Goal: Task Accomplishment & Management: Complete application form

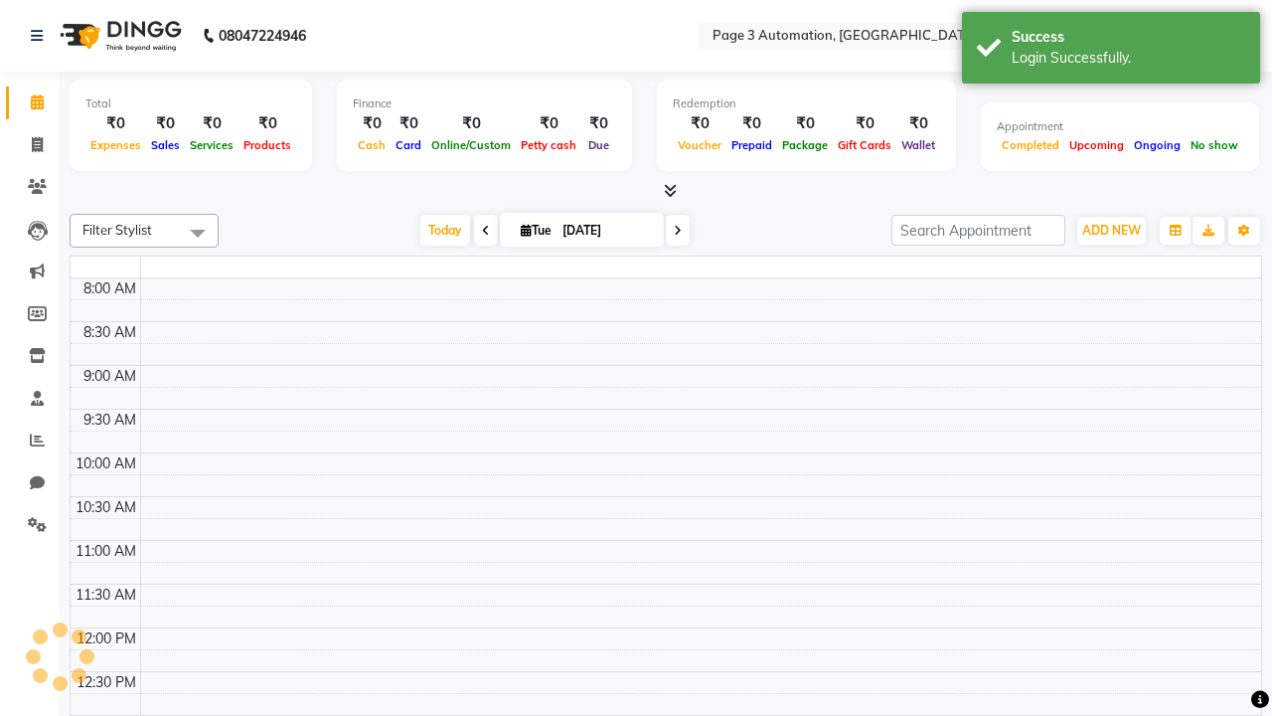
select select "en"
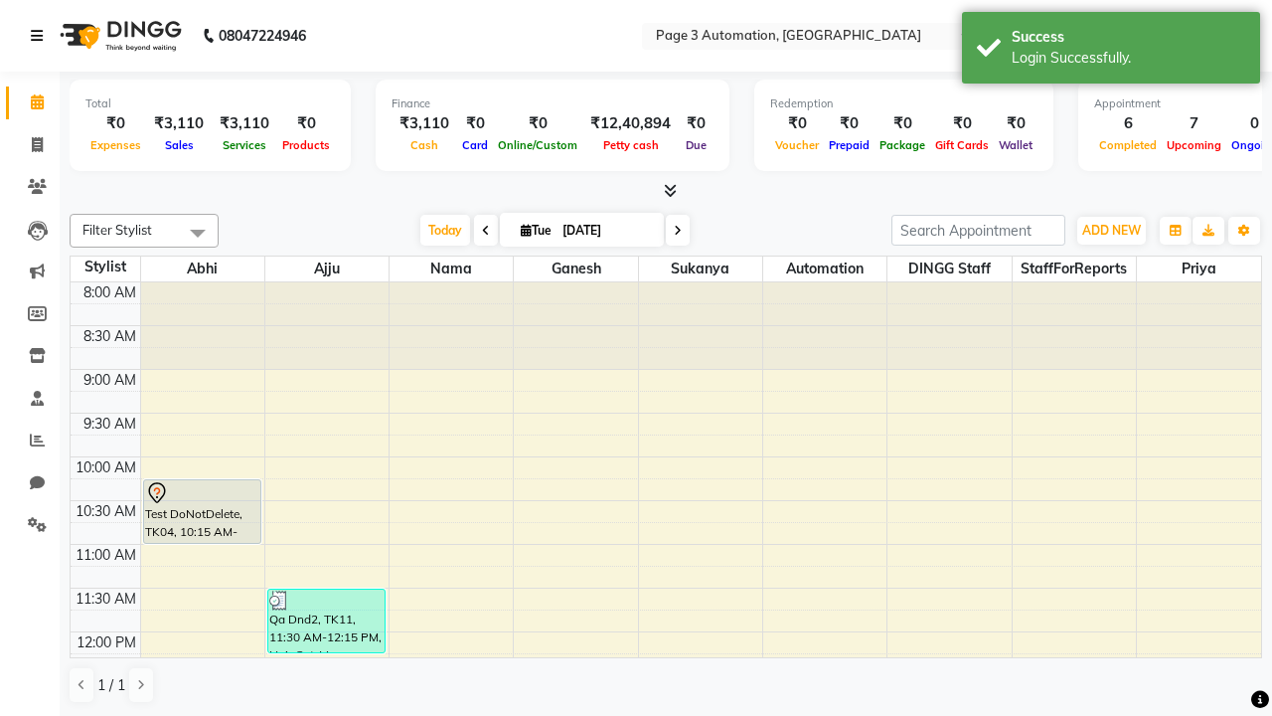
click at [41, 36] on icon at bounding box center [37, 36] width 12 height 14
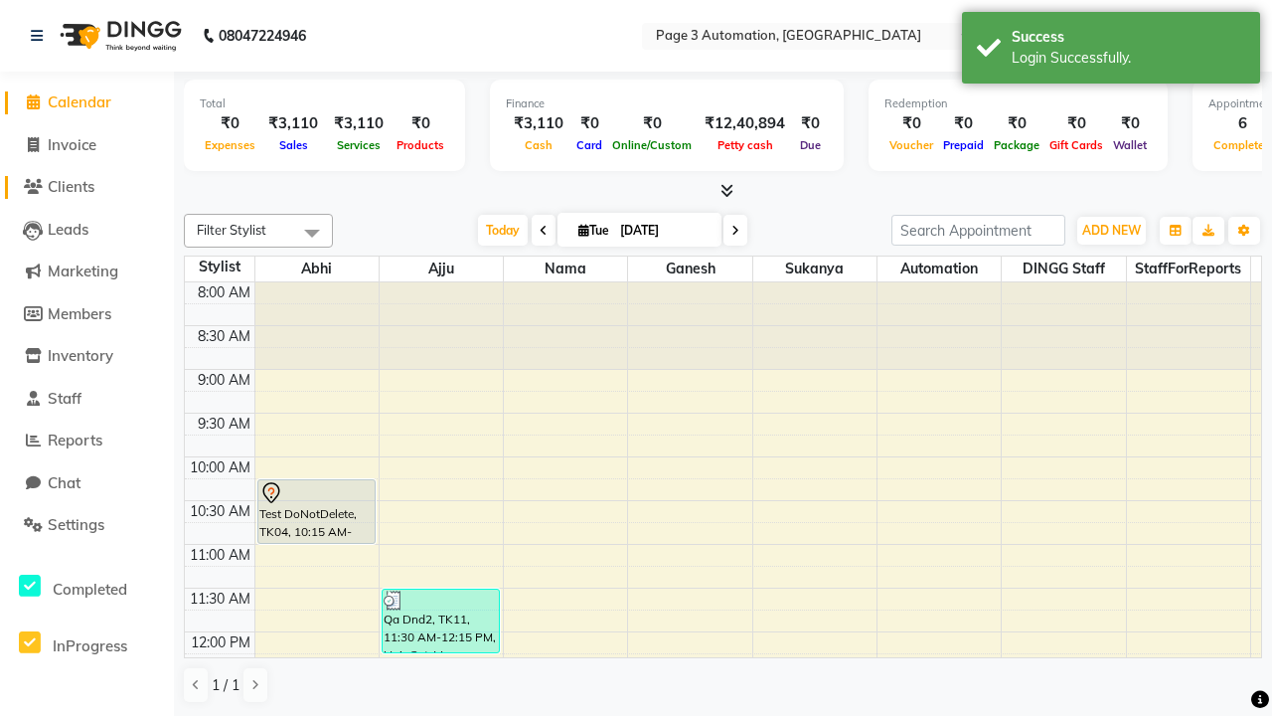
click at [86, 187] on span "Clients" at bounding box center [71, 186] width 47 height 19
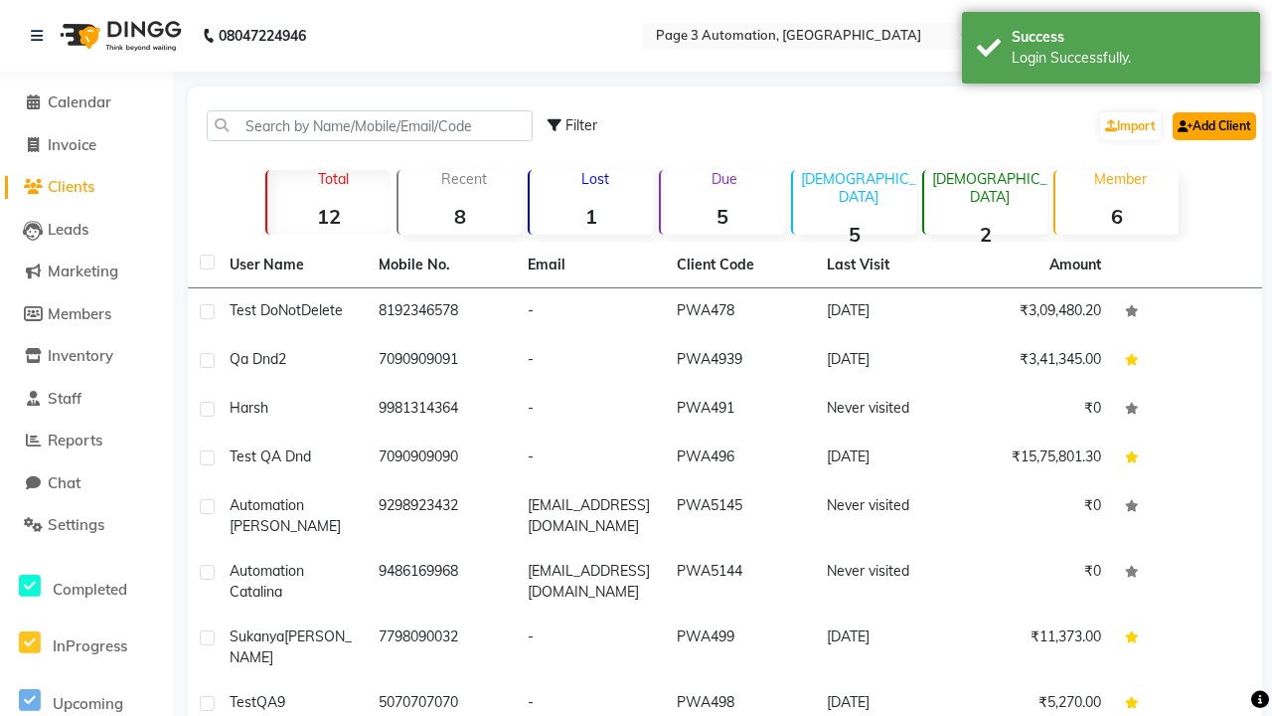
click at [1213, 125] on link "Add Client" at bounding box center [1214, 126] width 83 height 28
select select "22"
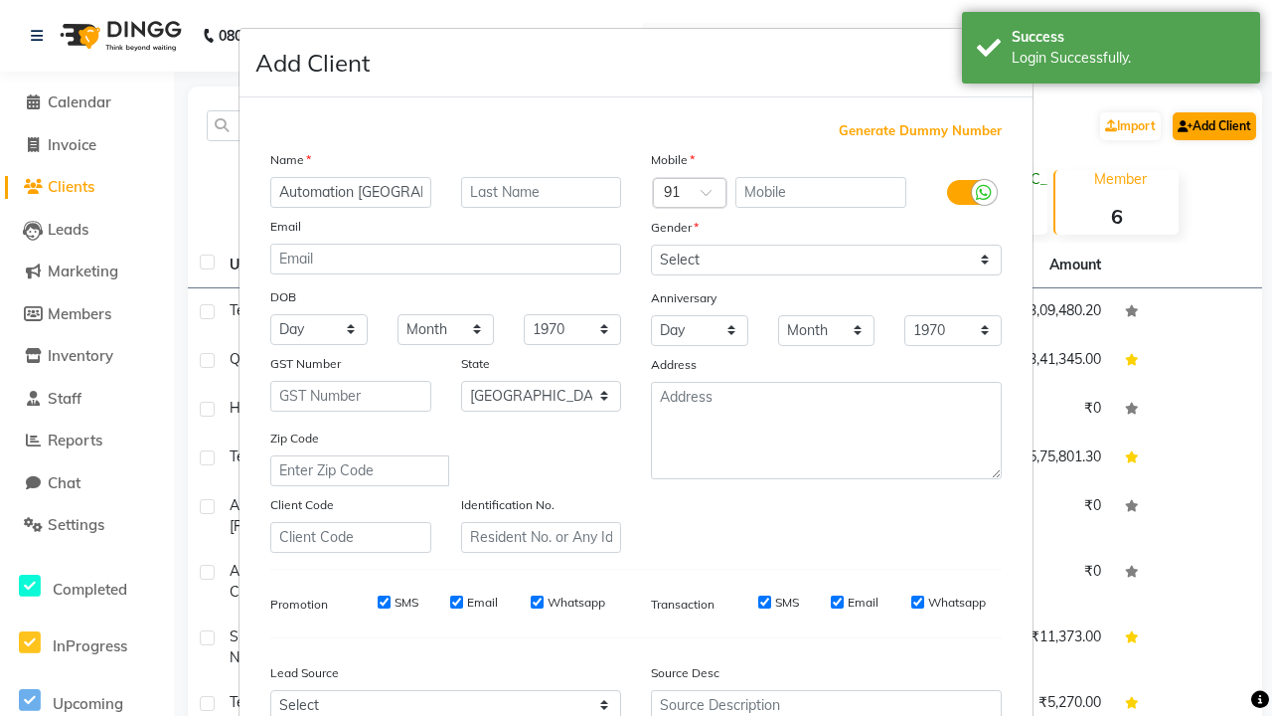
type input "Automation [GEOGRAPHIC_DATA]"
type input "9475329936"
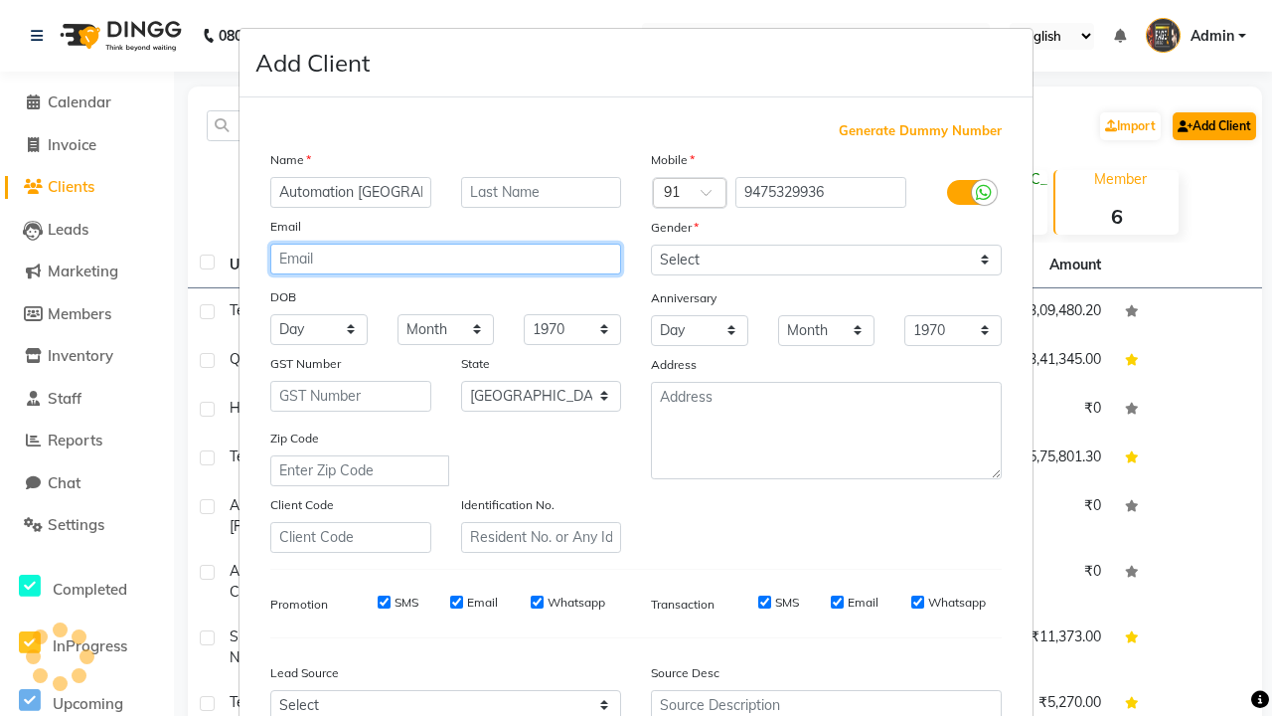
type input "[EMAIL_ADDRESS][DOMAIN_NAME]"
select select "[DEMOGRAPHIC_DATA]"
type input "[EMAIL_ADDRESS][DOMAIN_NAME]"
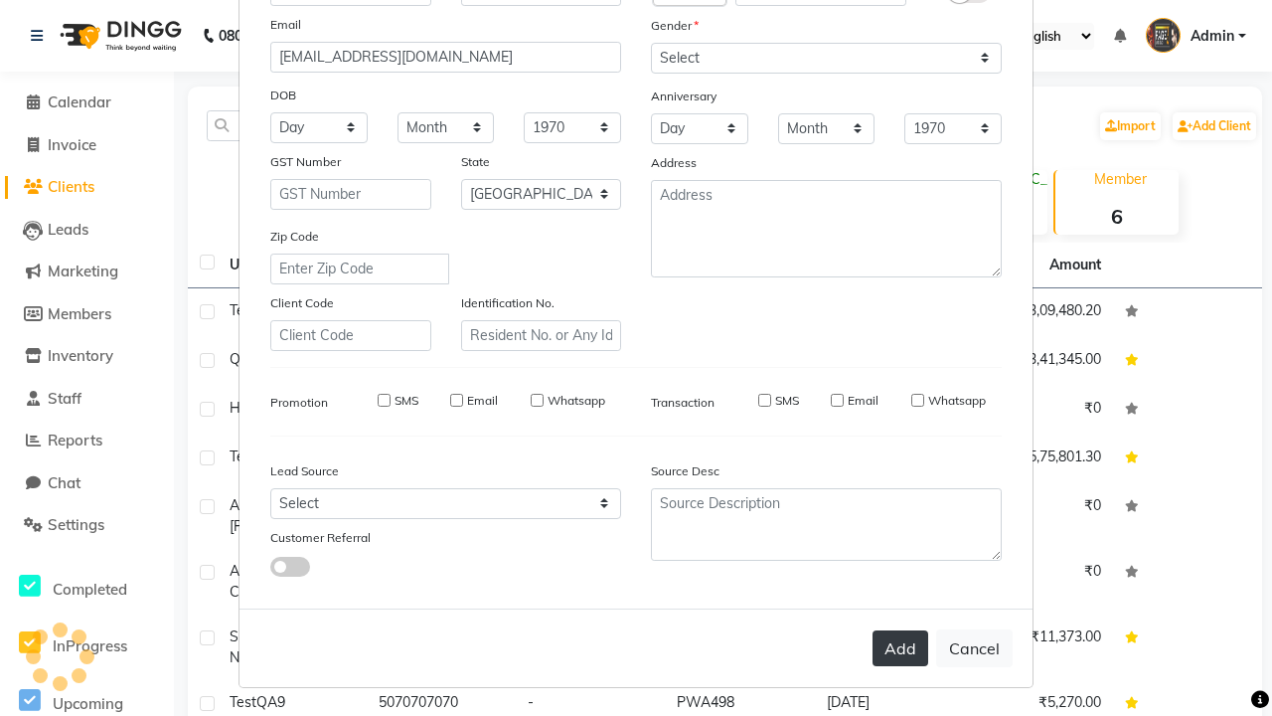
select select
select select "null"
select select
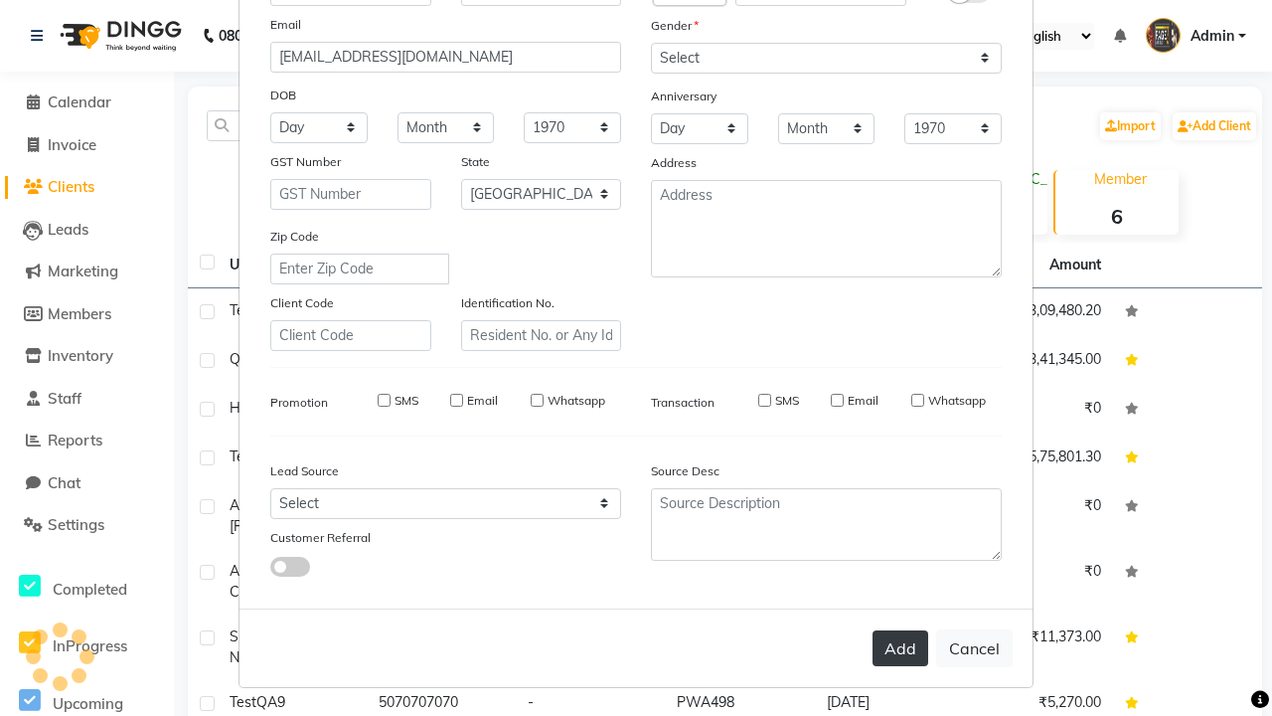
select select
checkbox input "false"
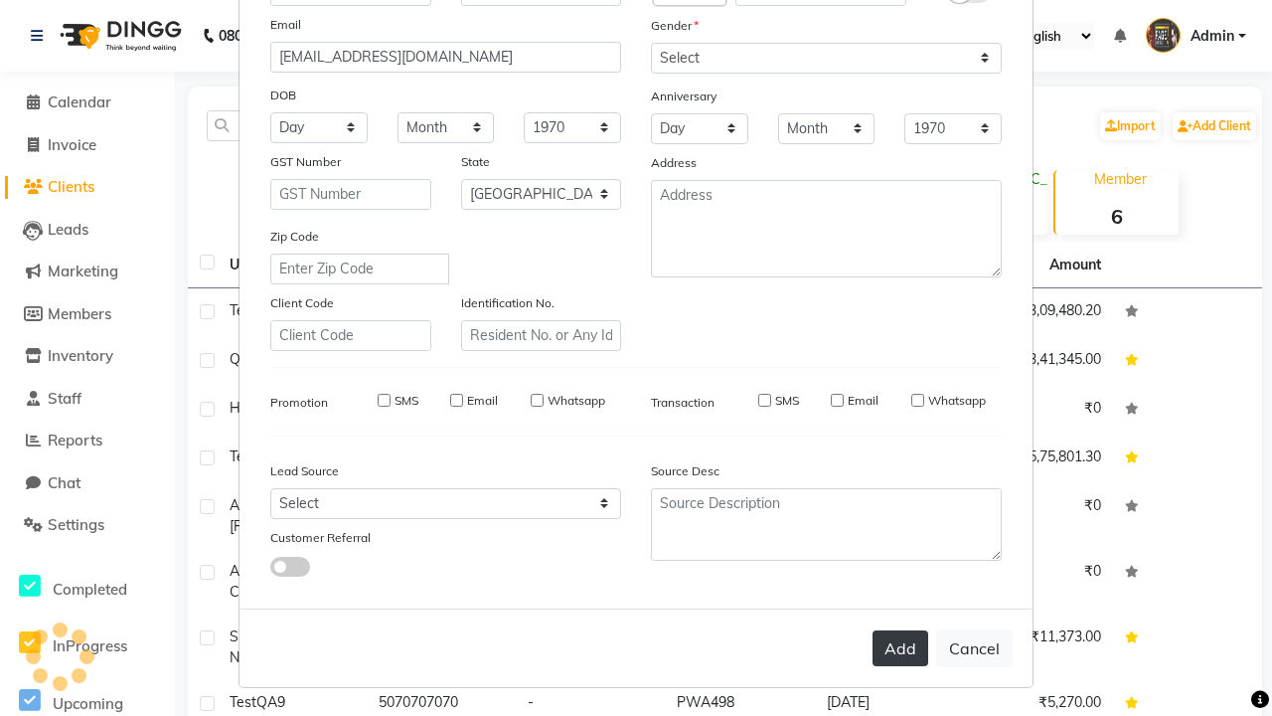
checkbox input "false"
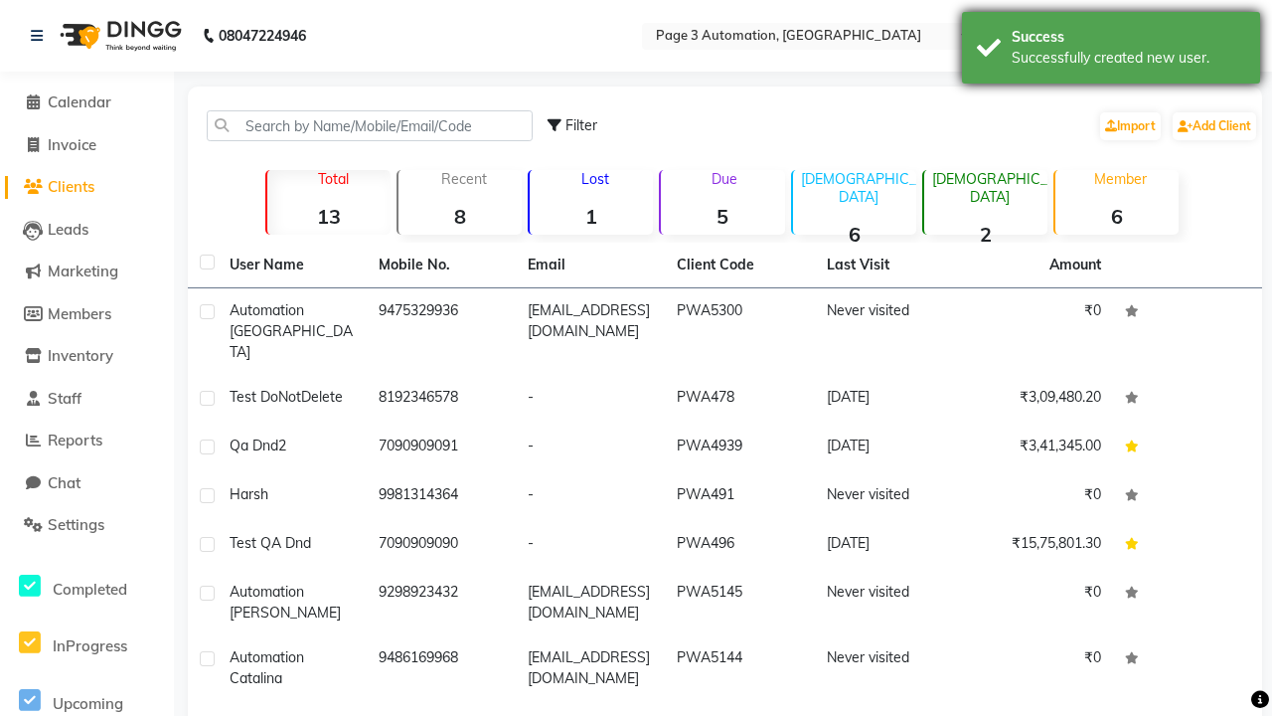
click at [1111, 51] on div "Successfully created new user." at bounding box center [1129, 58] width 234 height 21
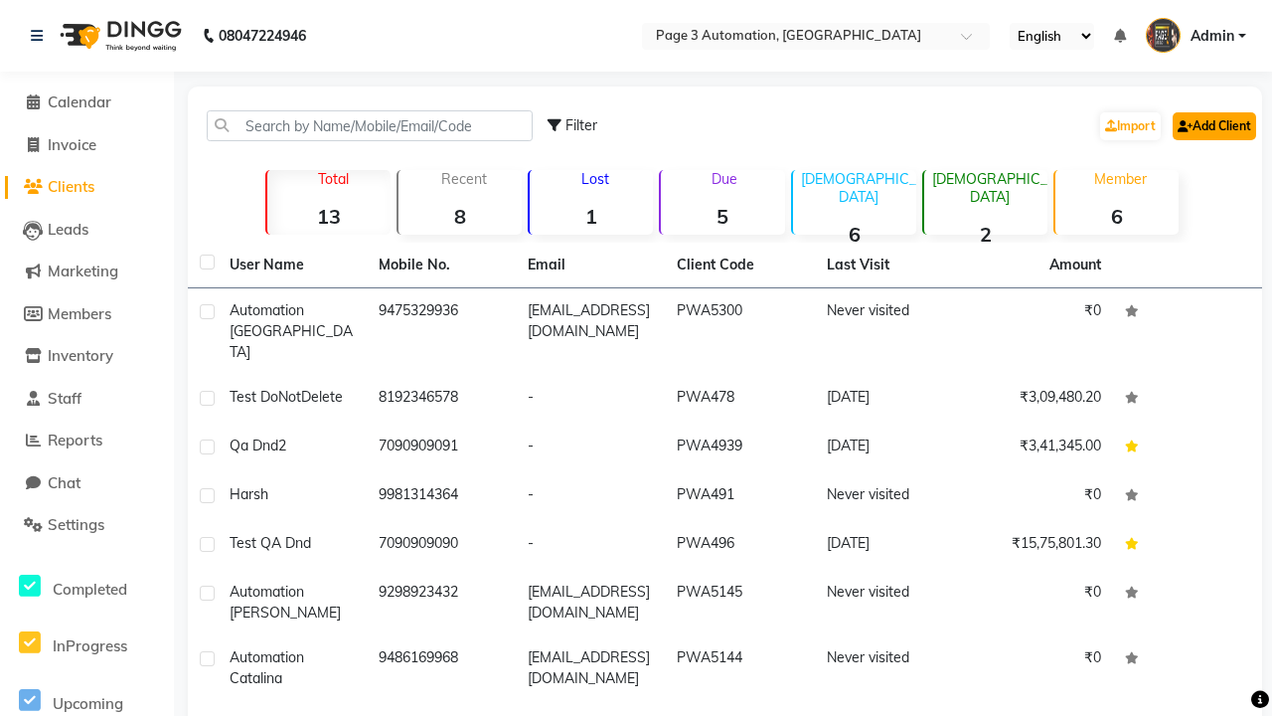
click at [1213, 125] on link "Add Client" at bounding box center [1214, 126] width 83 height 28
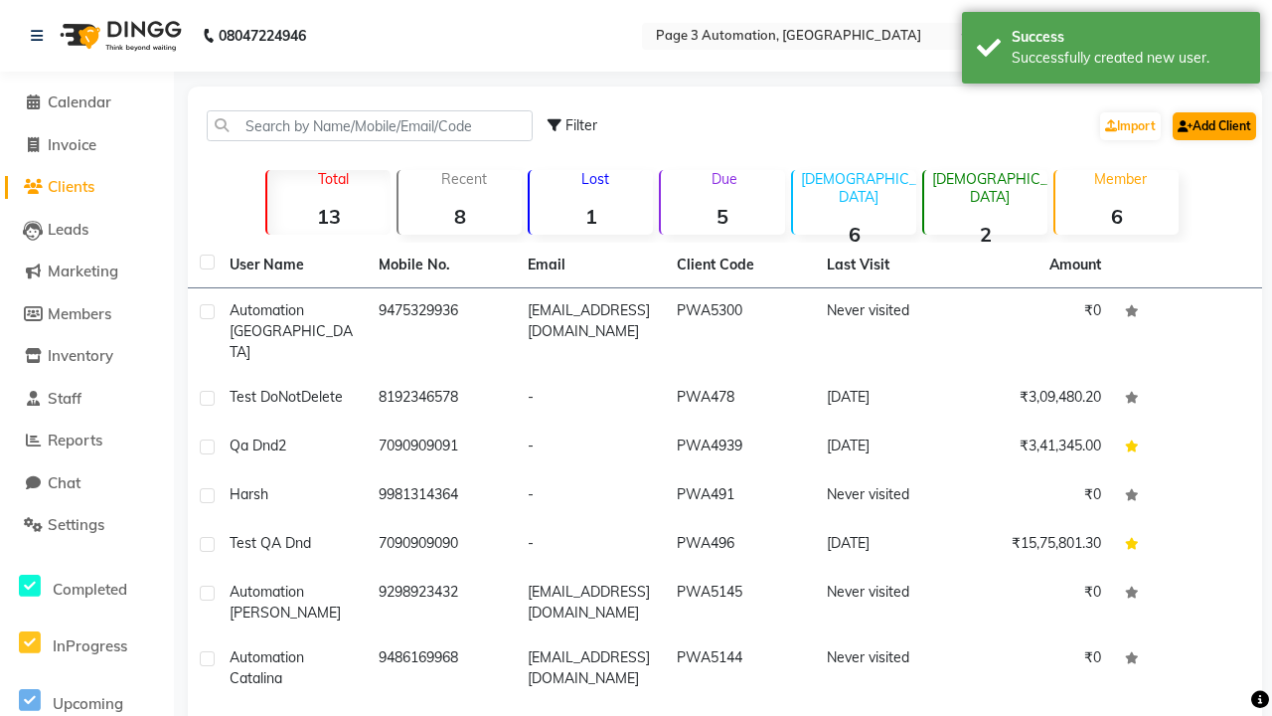
select select "22"
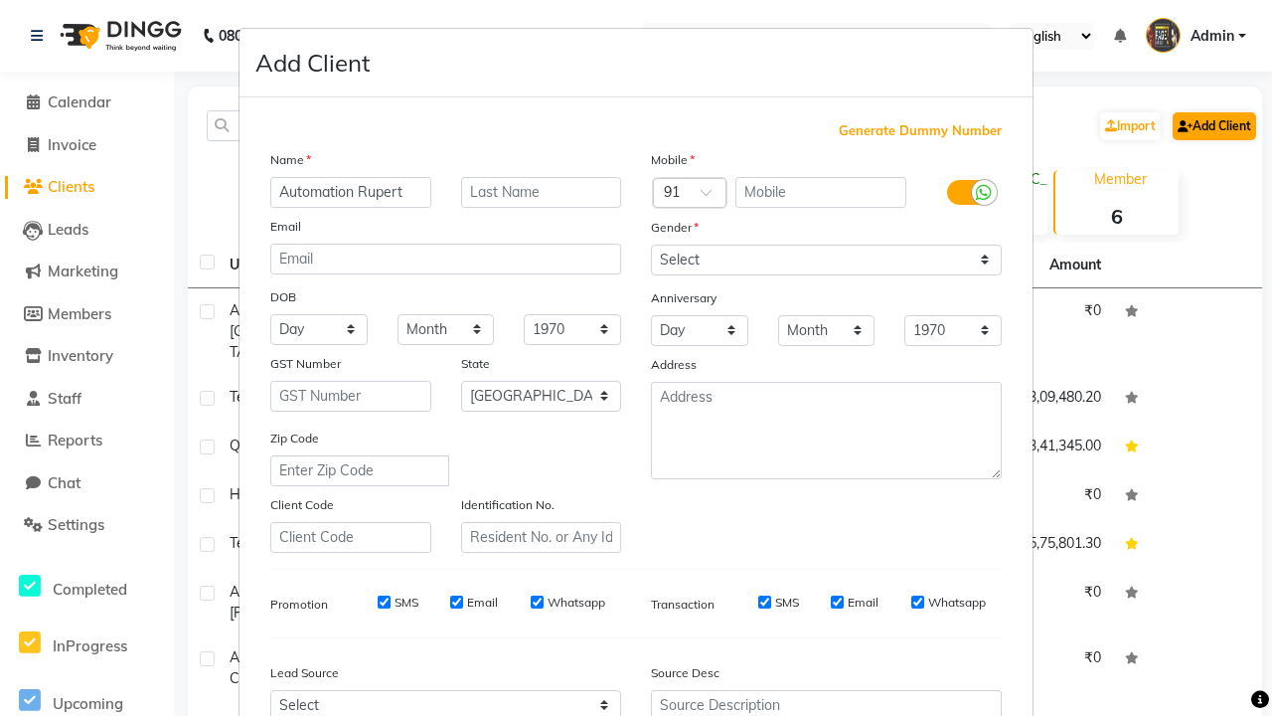
type input "Automation Rupert"
type input "9963881616"
type input "[EMAIL_ADDRESS][DOMAIN_NAME]"
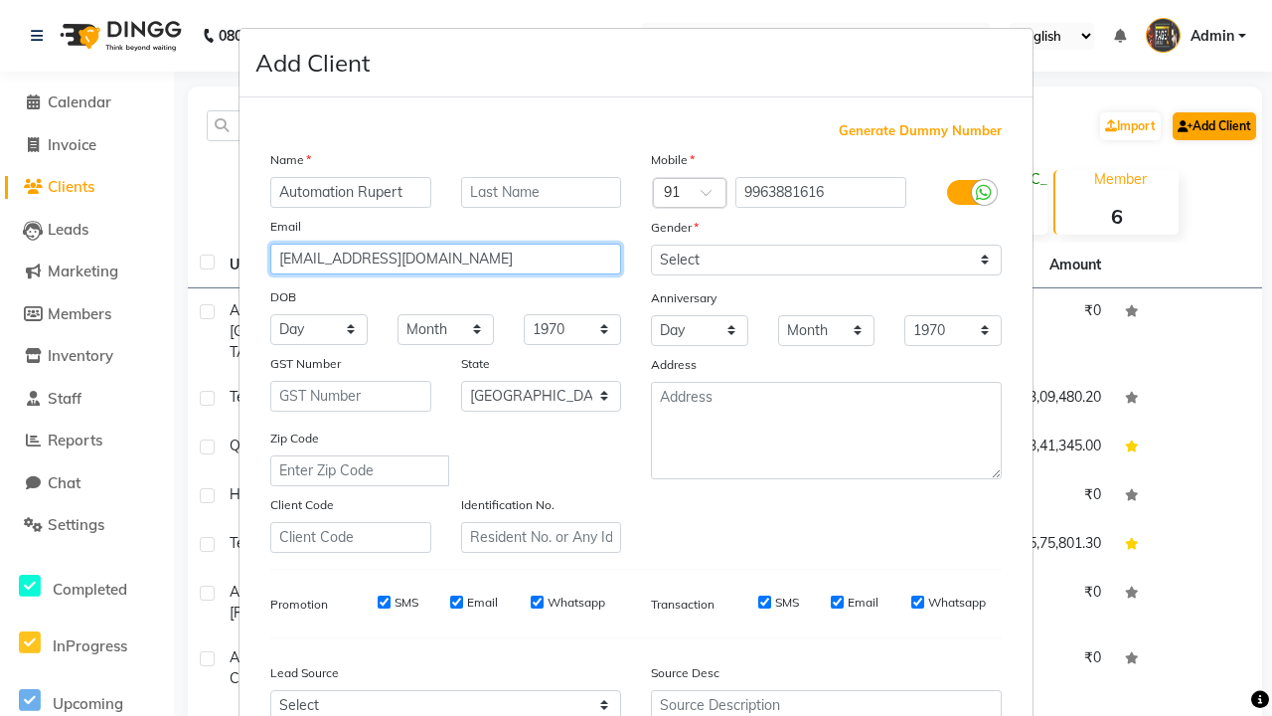
select select "[DEMOGRAPHIC_DATA]"
type input "[EMAIL_ADDRESS][DOMAIN_NAME]"
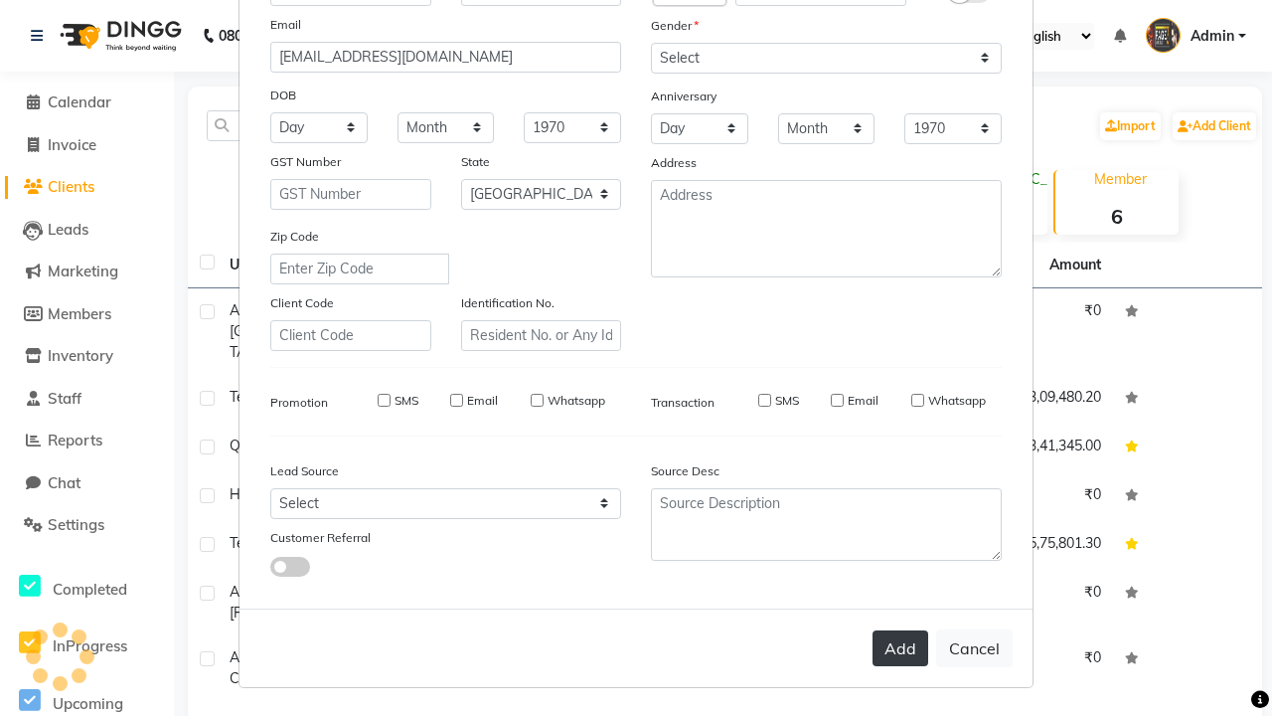
select select
select select "null"
select select
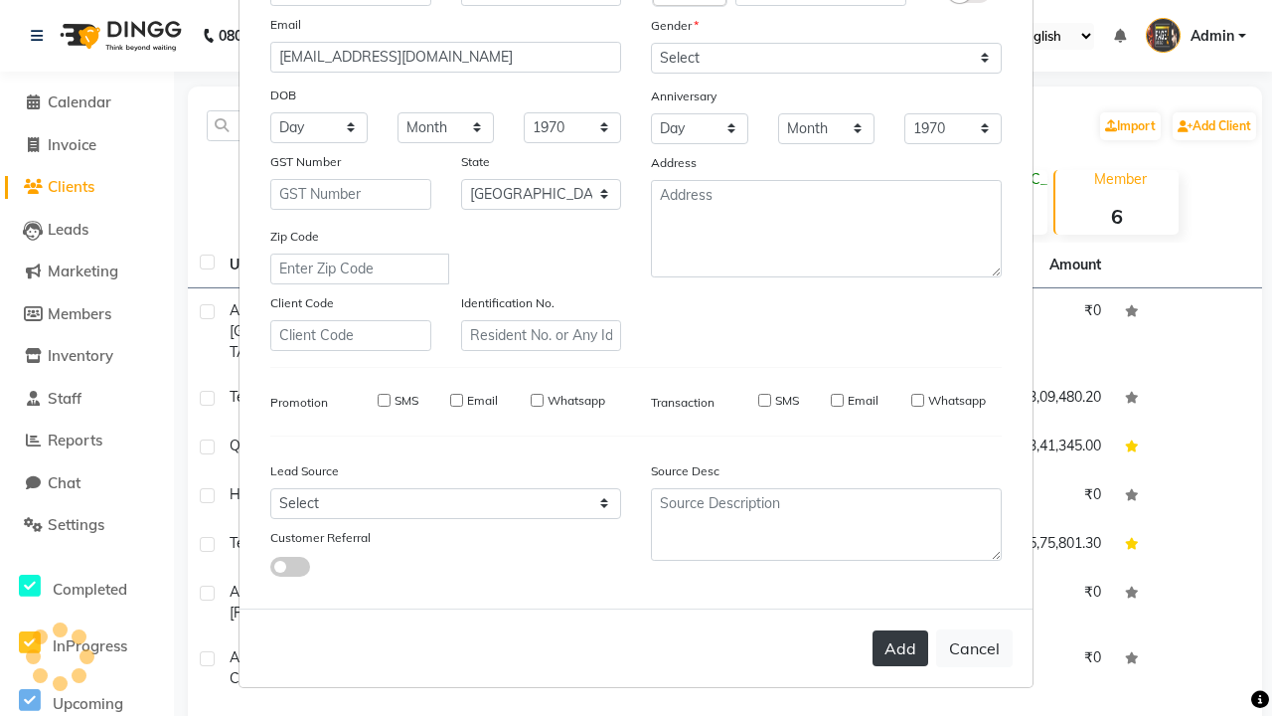
select select
checkbox input "false"
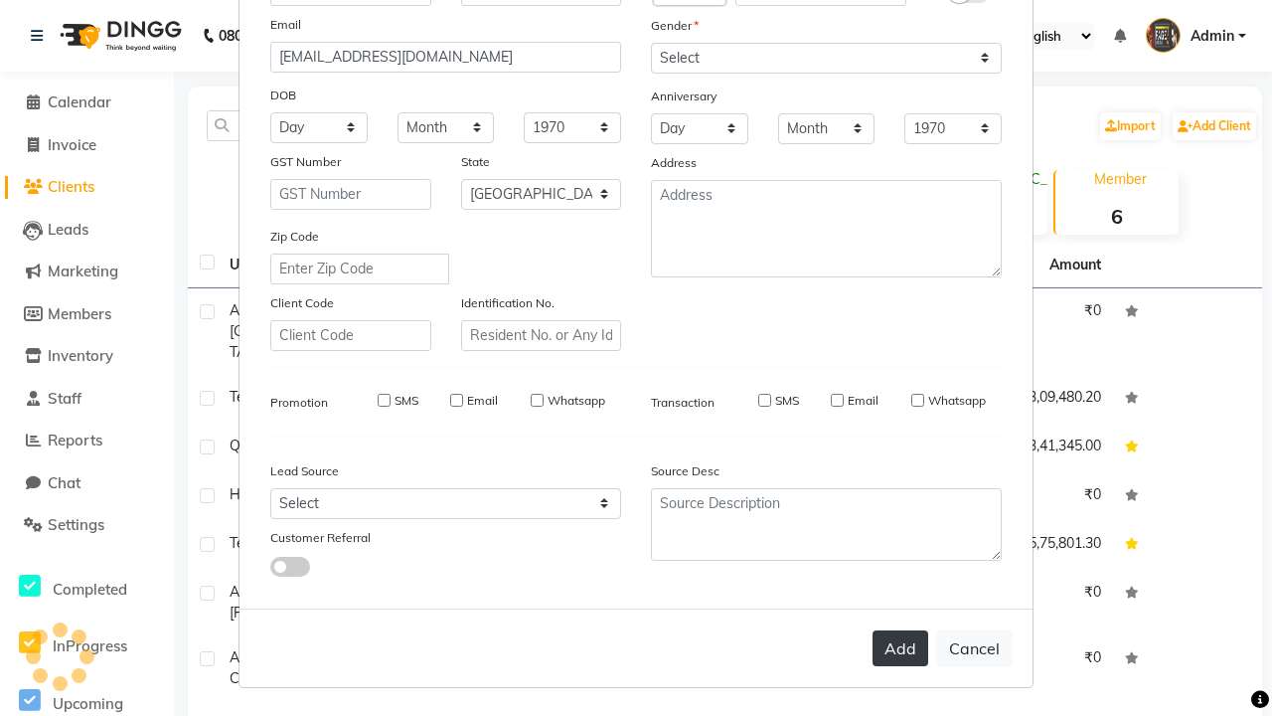
checkbox input "false"
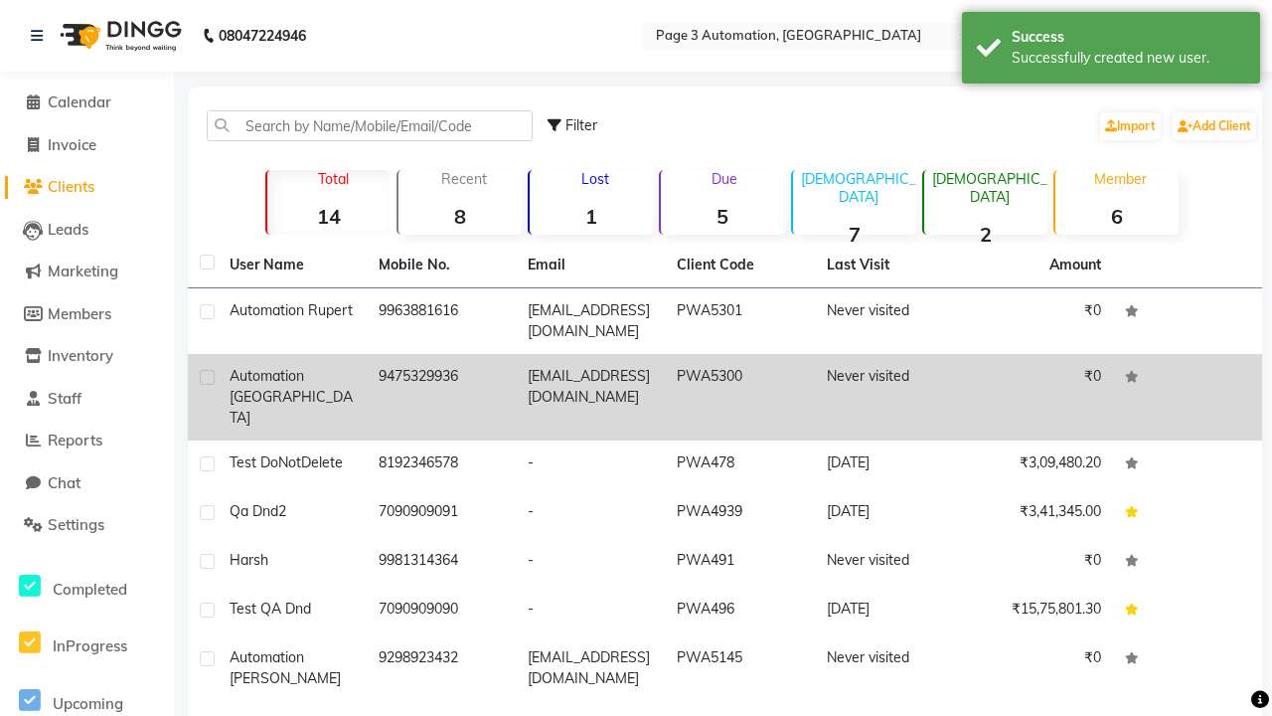
click at [1111, 51] on div "Successfully created new user." at bounding box center [1129, 58] width 234 height 21
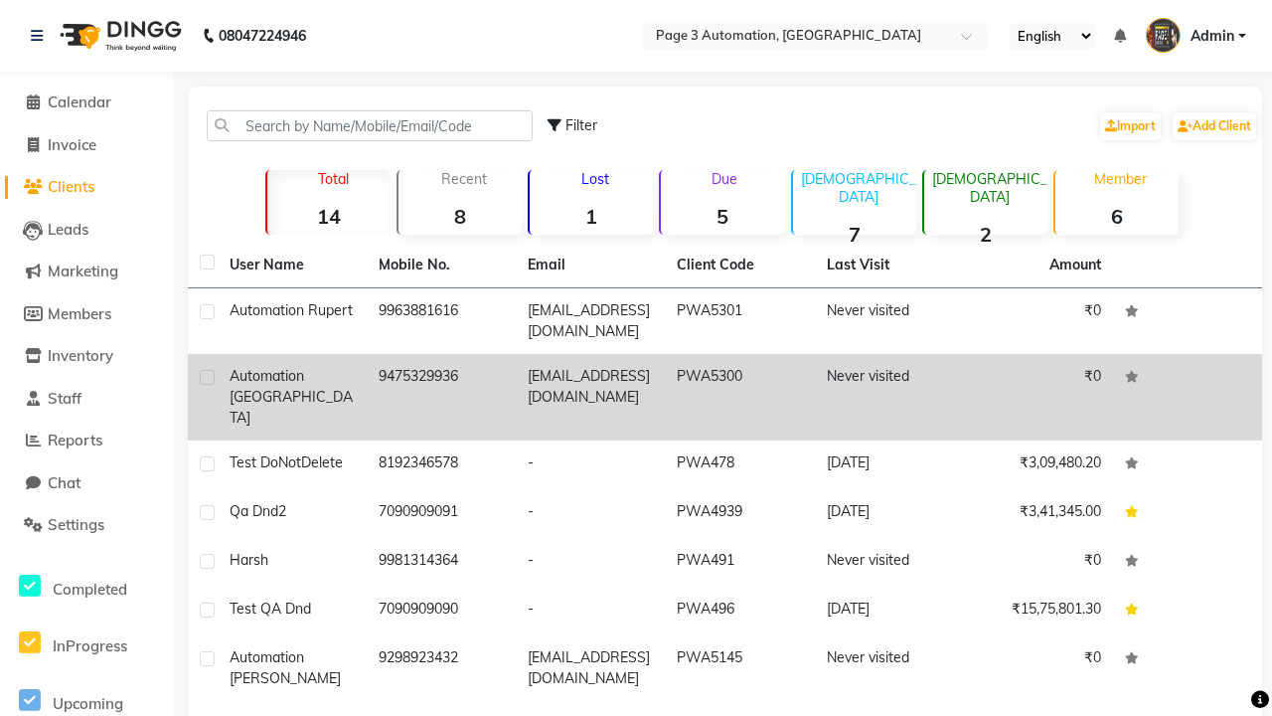
click at [207, 377] on label at bounding box center [207, 377] width 15 height 15
click at [207, 377] on input "checkbox" at bounding box center [206, 378] width 13 height 13
checkbox input "true"
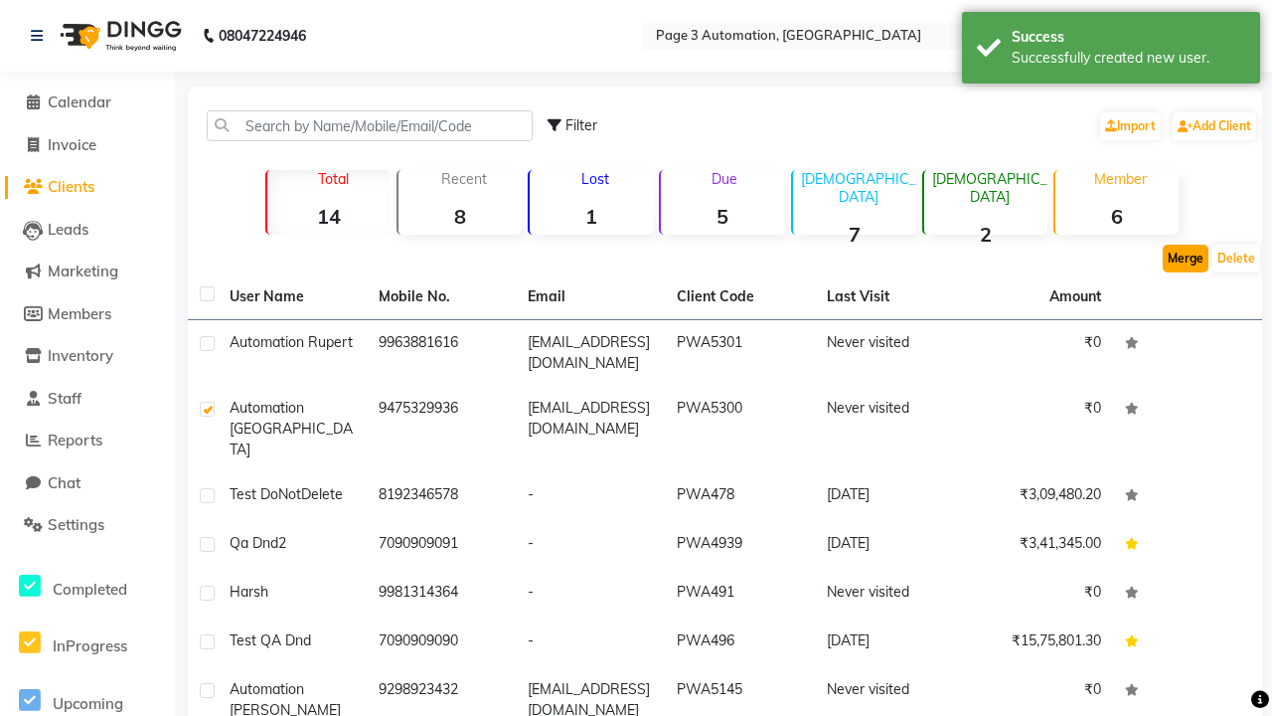
click at [1186, 258] on button "Merge" at bounding box center [1186, 259] width 46 height 28
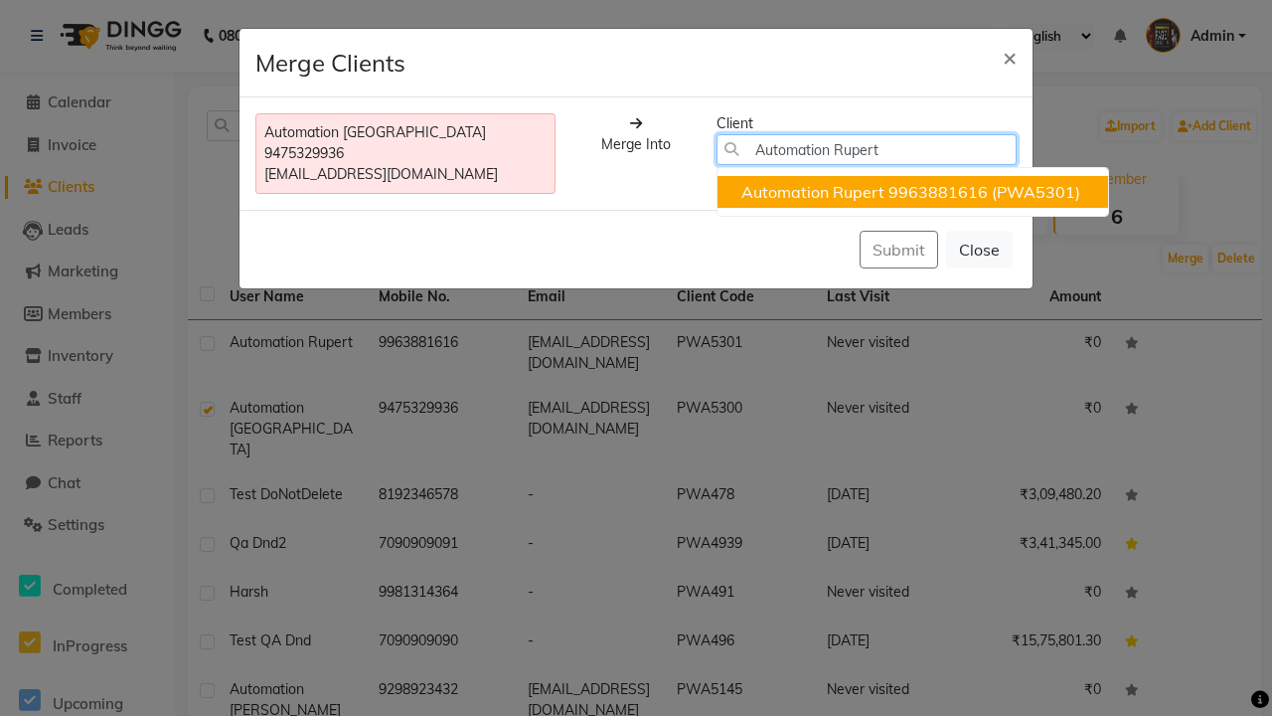
click at [912, 192] on ngb-highlight "9963881616" at bounding box center [938, 192] width 99 height 20
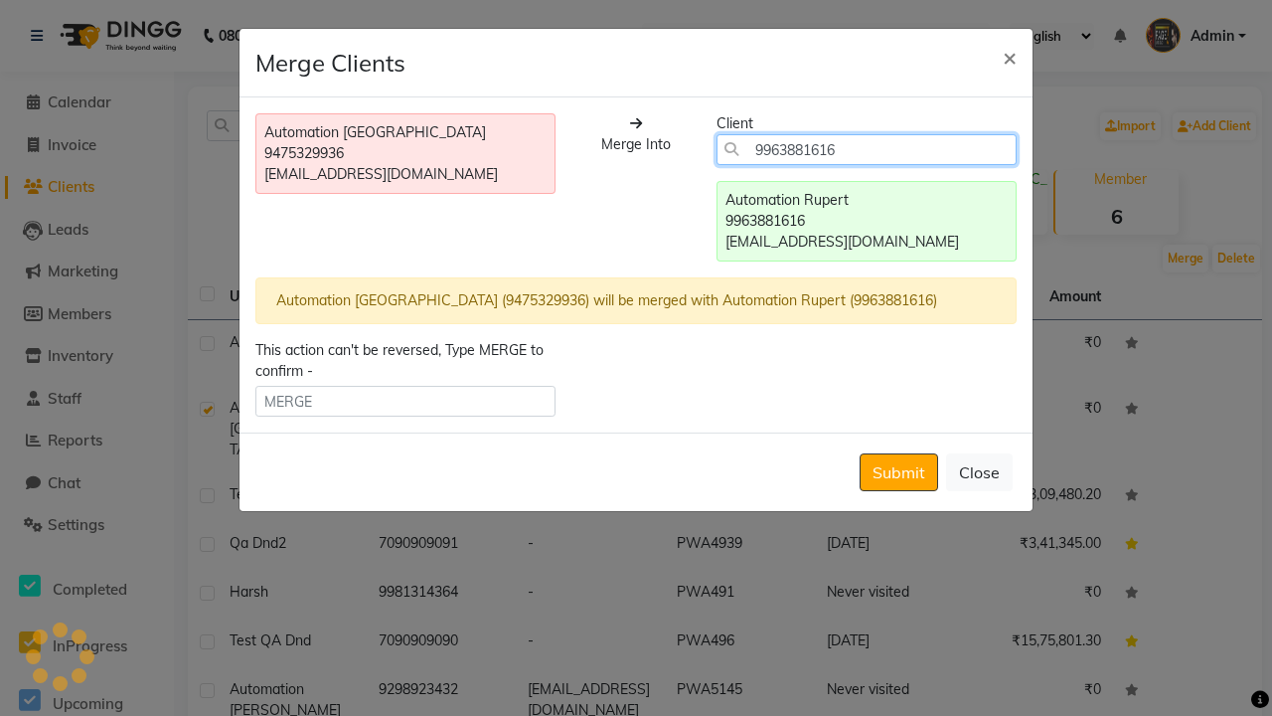
type input "9963881616"
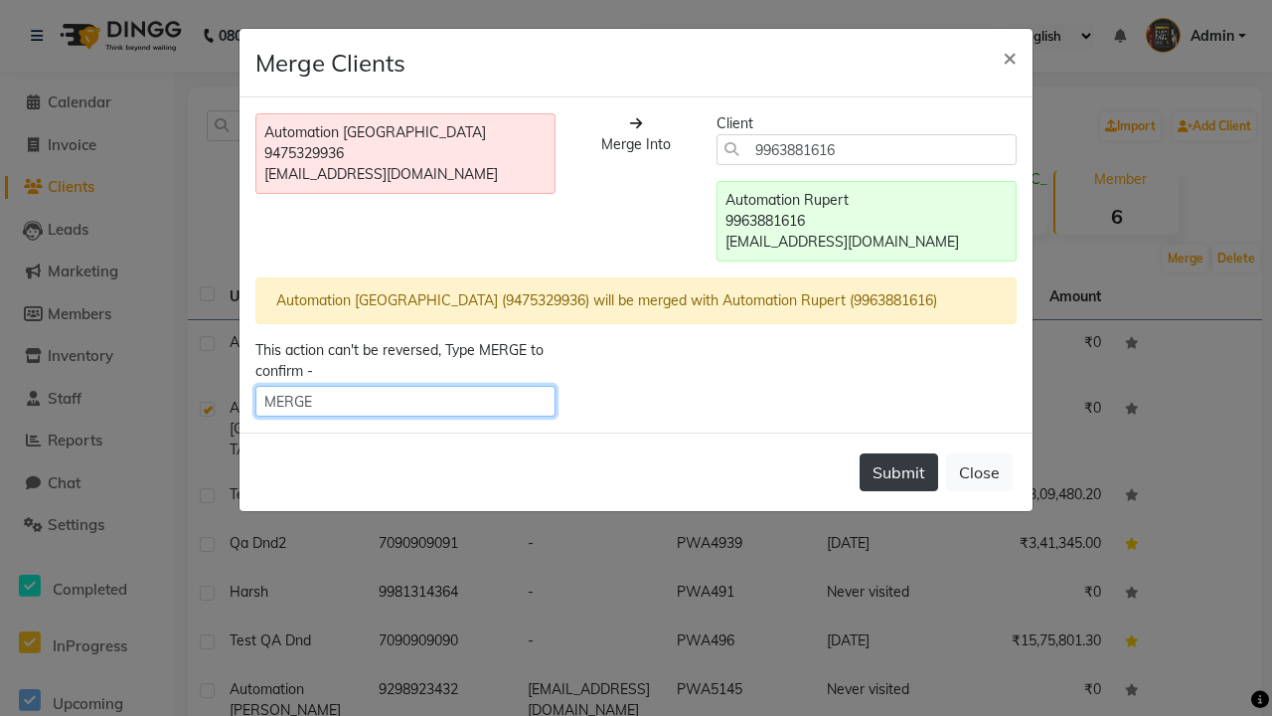
type input "MERGE"
click at [899, 472] on button "Submit" at bounding box center [899, 472] width 79 height 38
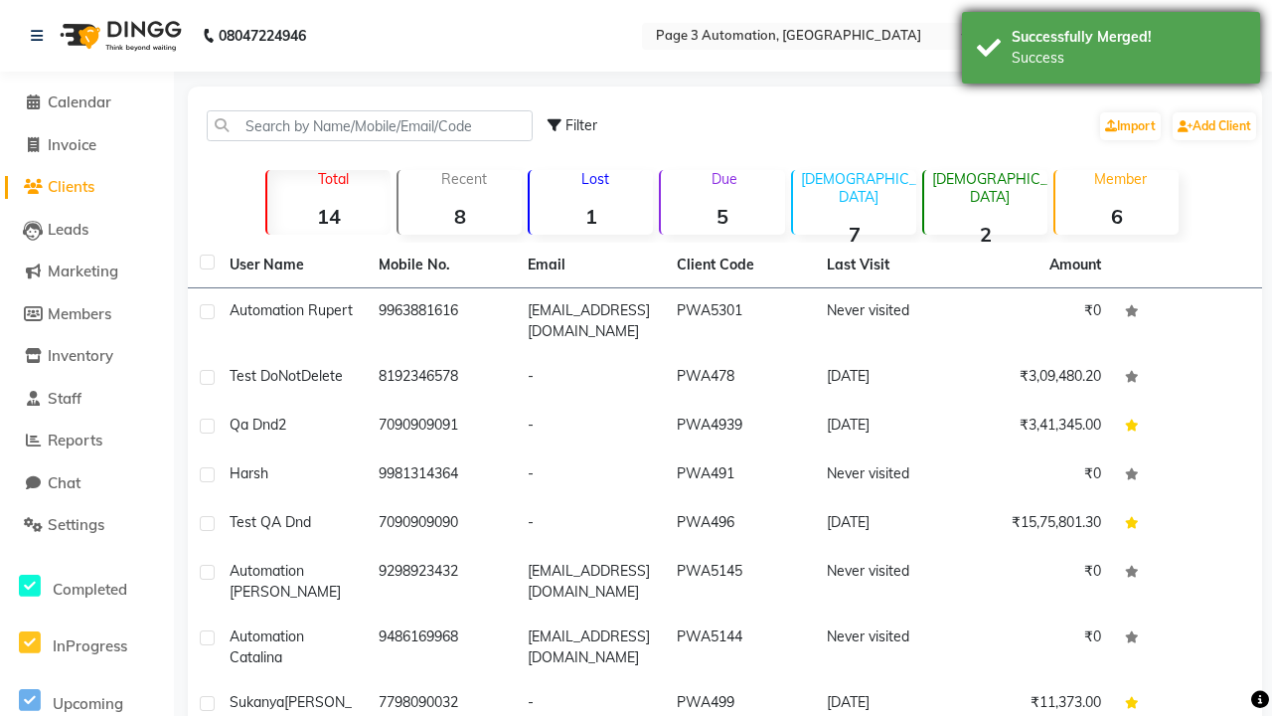
click at [1111, 51] on div "Success" at bounding box center [1129, 58] width 234 height 21
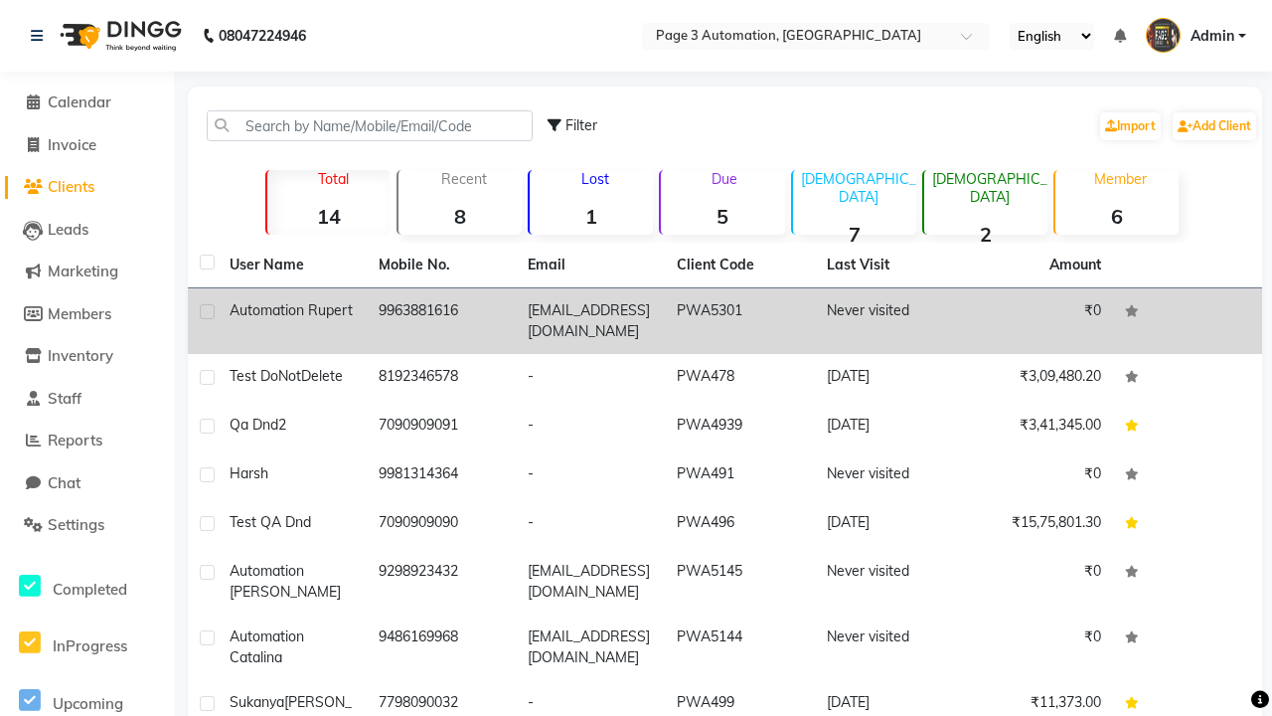
click at [207, 311] on label at bounding box center [207, 311] width 15 height 15
click at [207, 311] on input "checkbox" at bounding box center [206, 312] width 13 height 13
checkbox input "true"
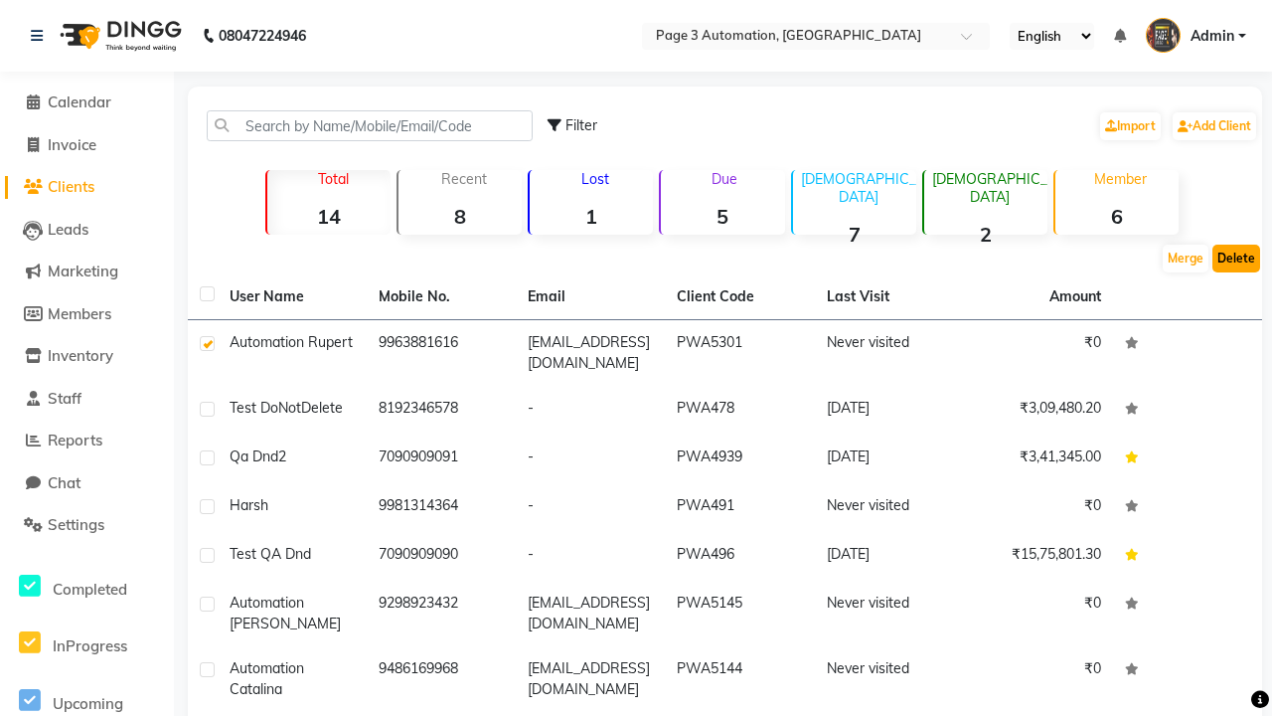
click at [1237, 258] on button "Delete" at bounding box center [1237, 259] width 48 height 28
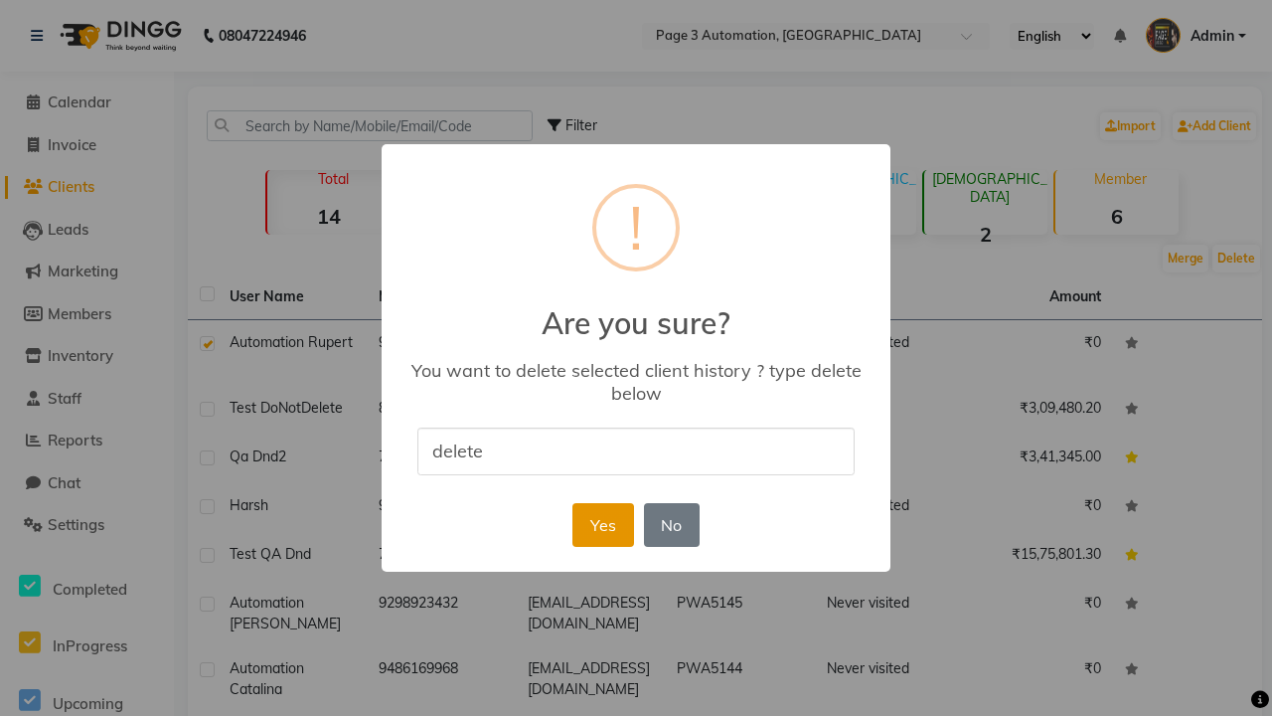
type input "delete"
click at [602, 524] on button "Yes" at bounding box center [603, 525] width 61 height 44
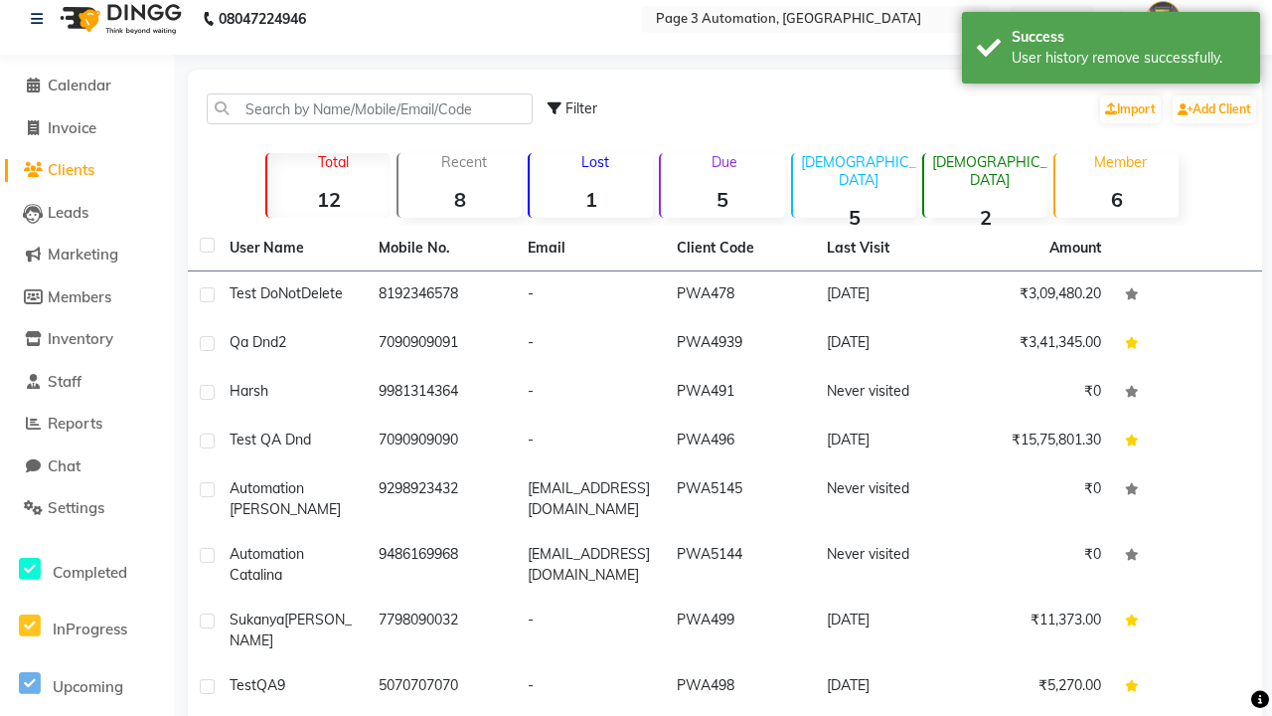
scroll to position [0, 0]
